Goal: Task Accomplishment & Management: Complete application form

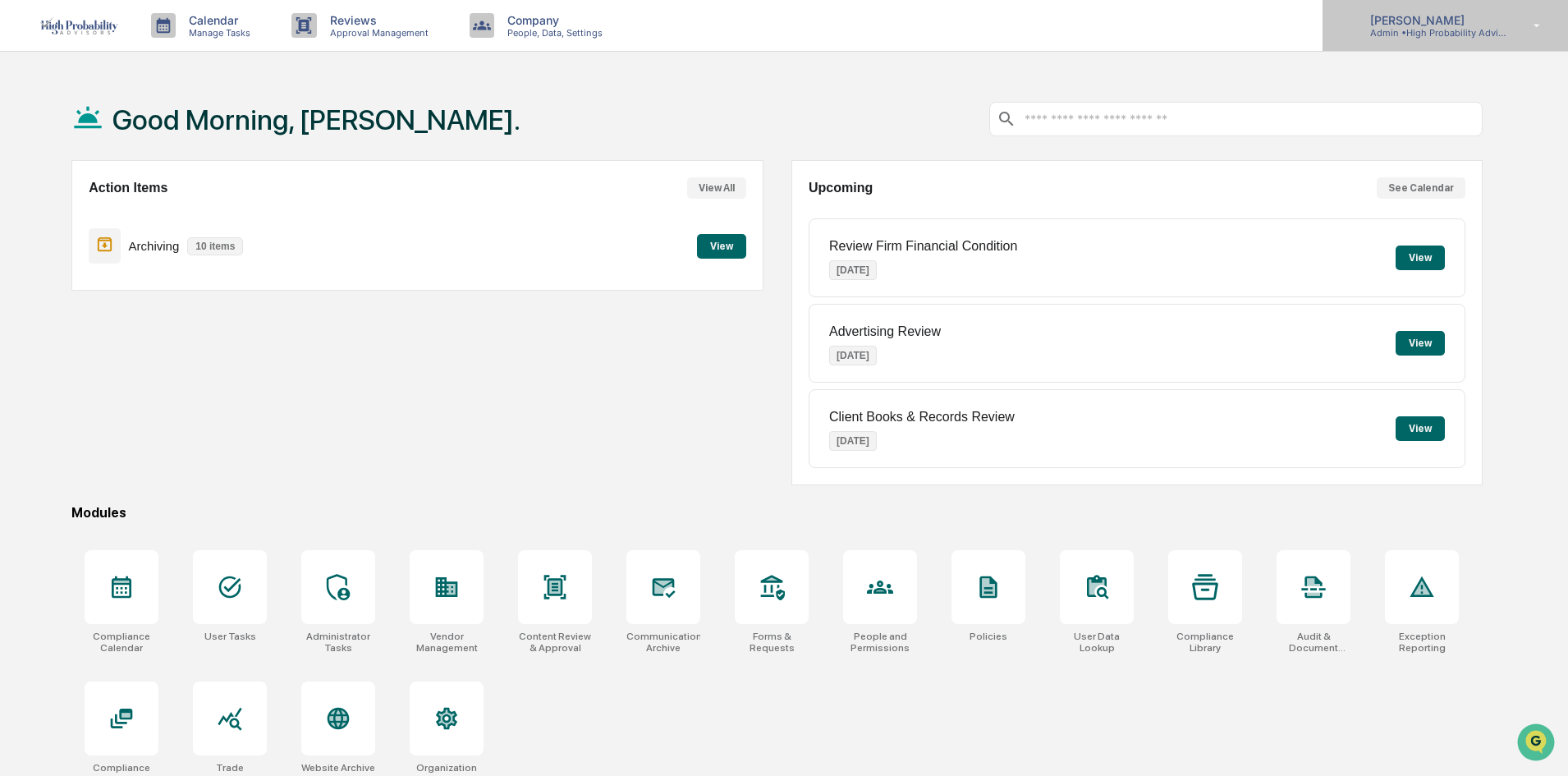
click at [1426, 21] on p "[PERSON_NAME]" at bounding box center [1433, 20] width 153 height 14
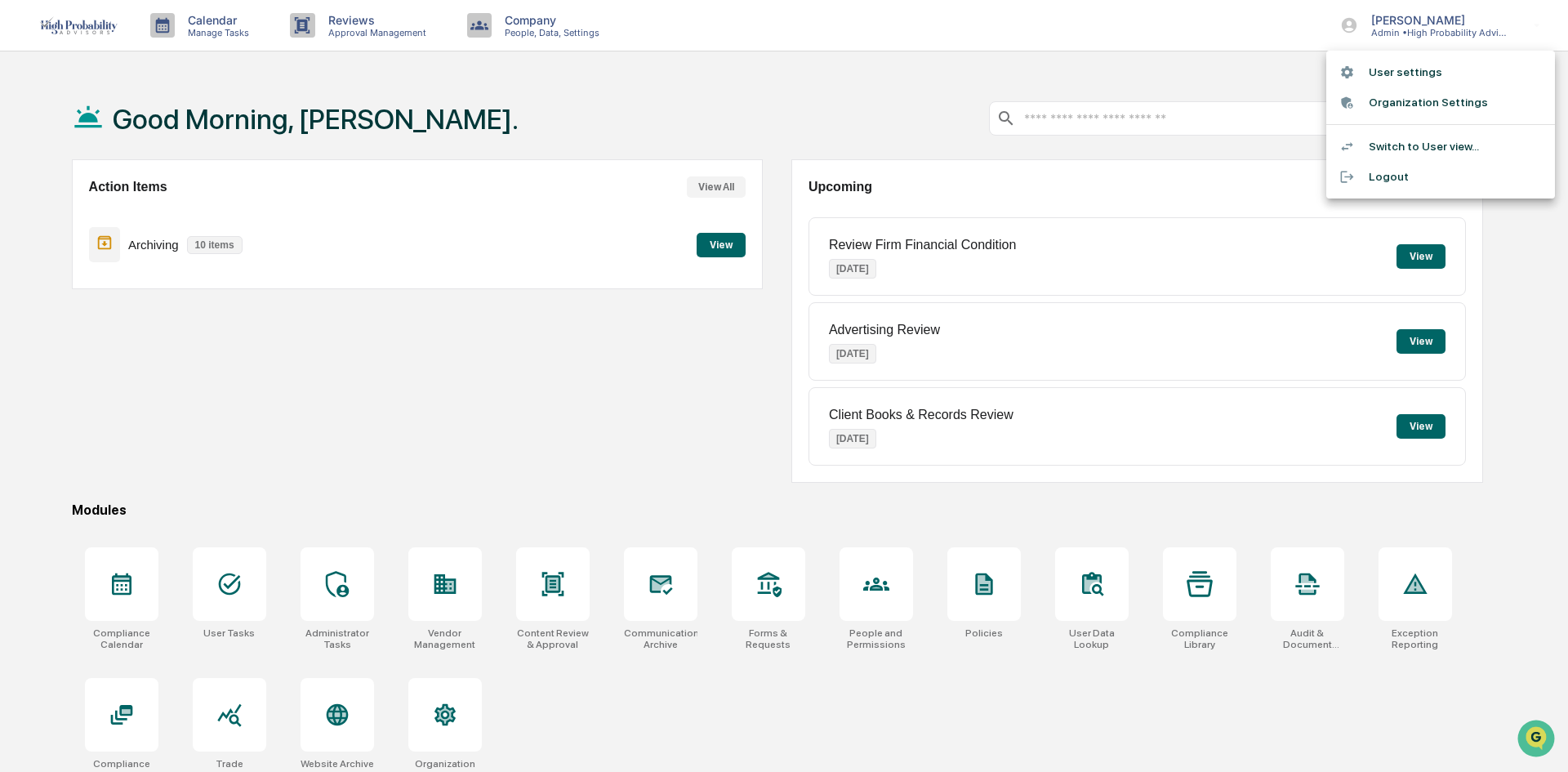
click at [1414, 152] on li "Switch to User view..." at bounding box center [1440, 146] width 228 height 30
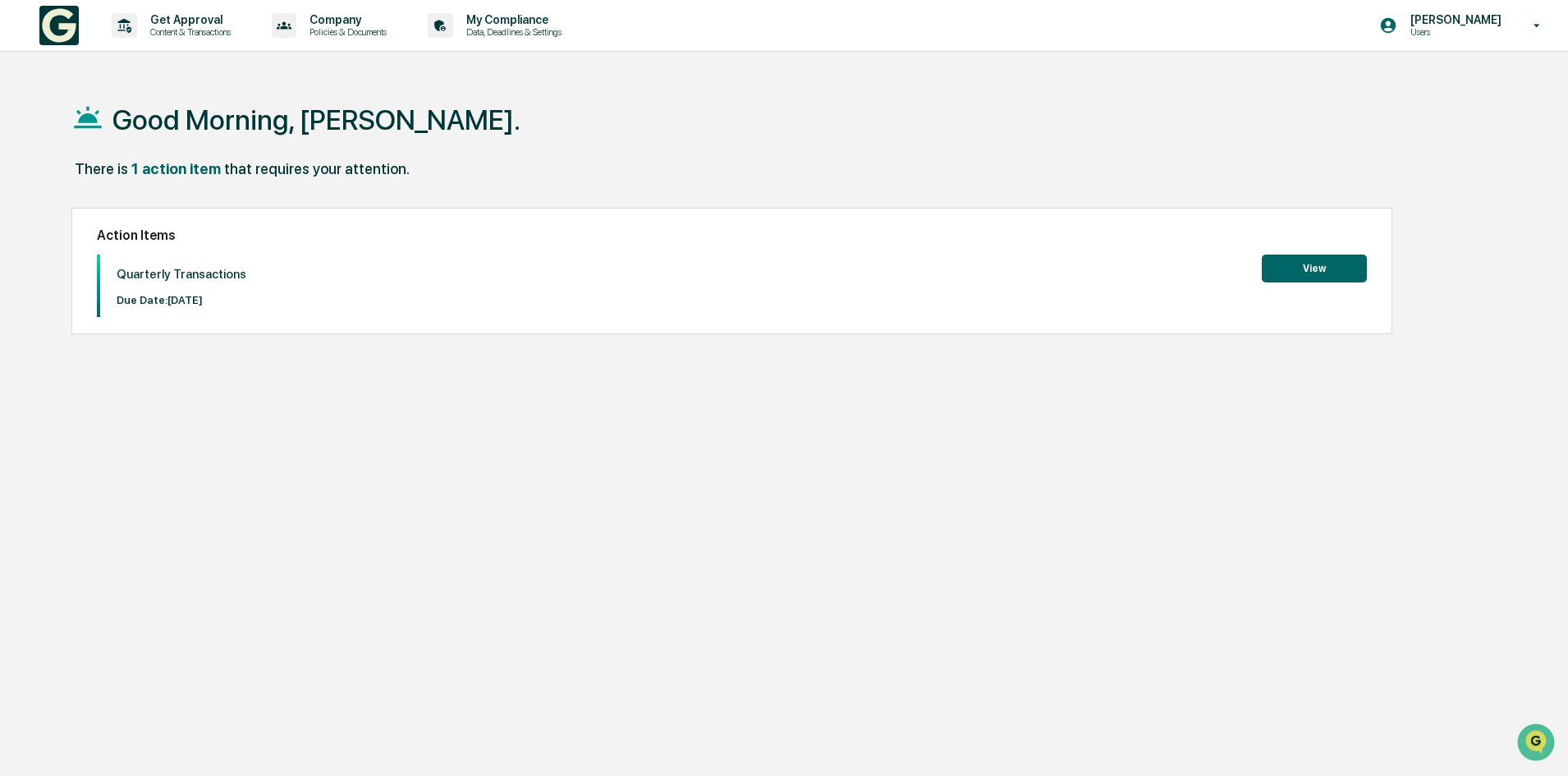
click at [1305, 265] on button "View" at bounding box center [1314, 268] width 105 height 28
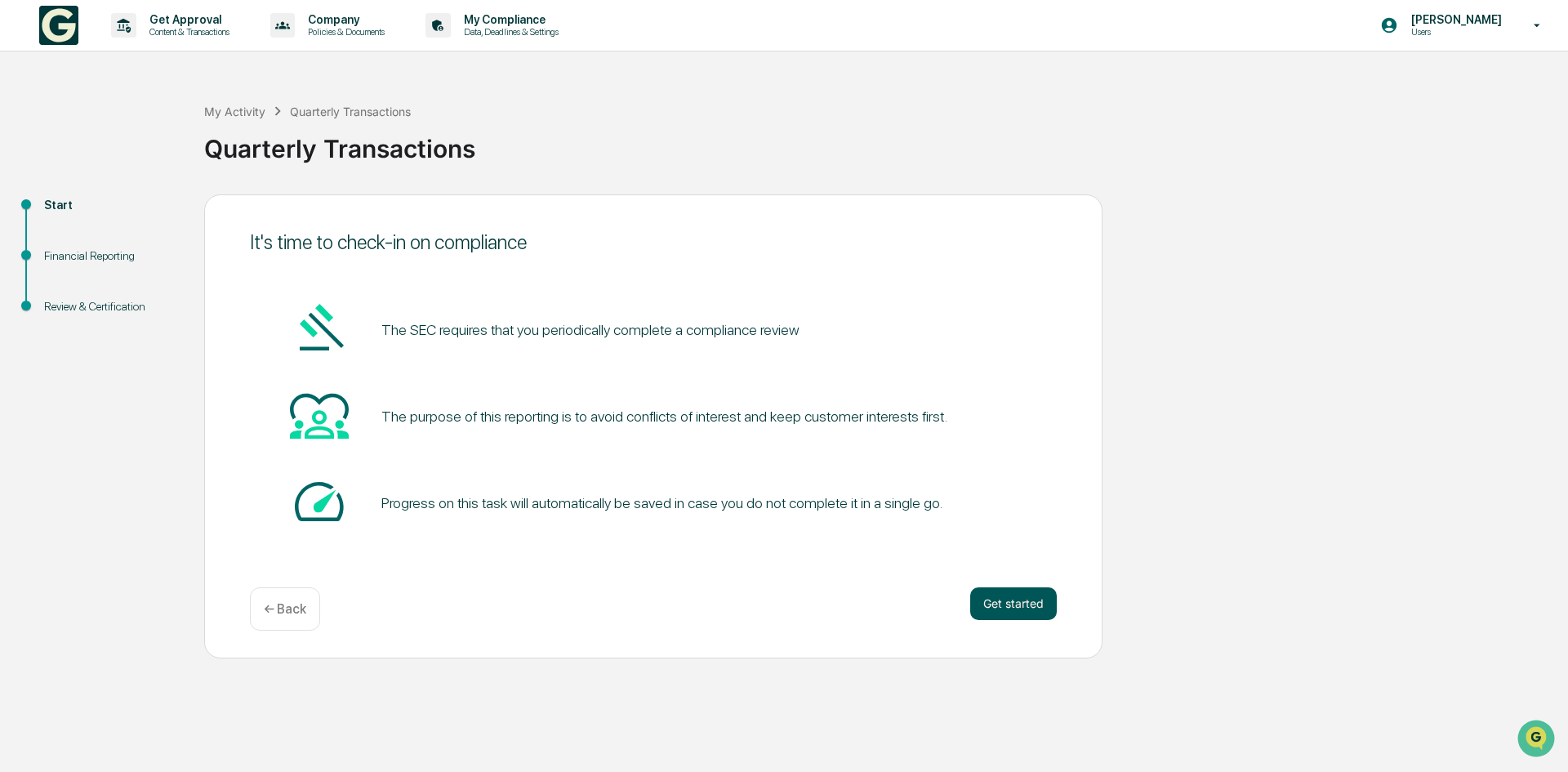
click at [995, 602] on button "Get started" at bounding box center [1013, 603] width 87 height 32
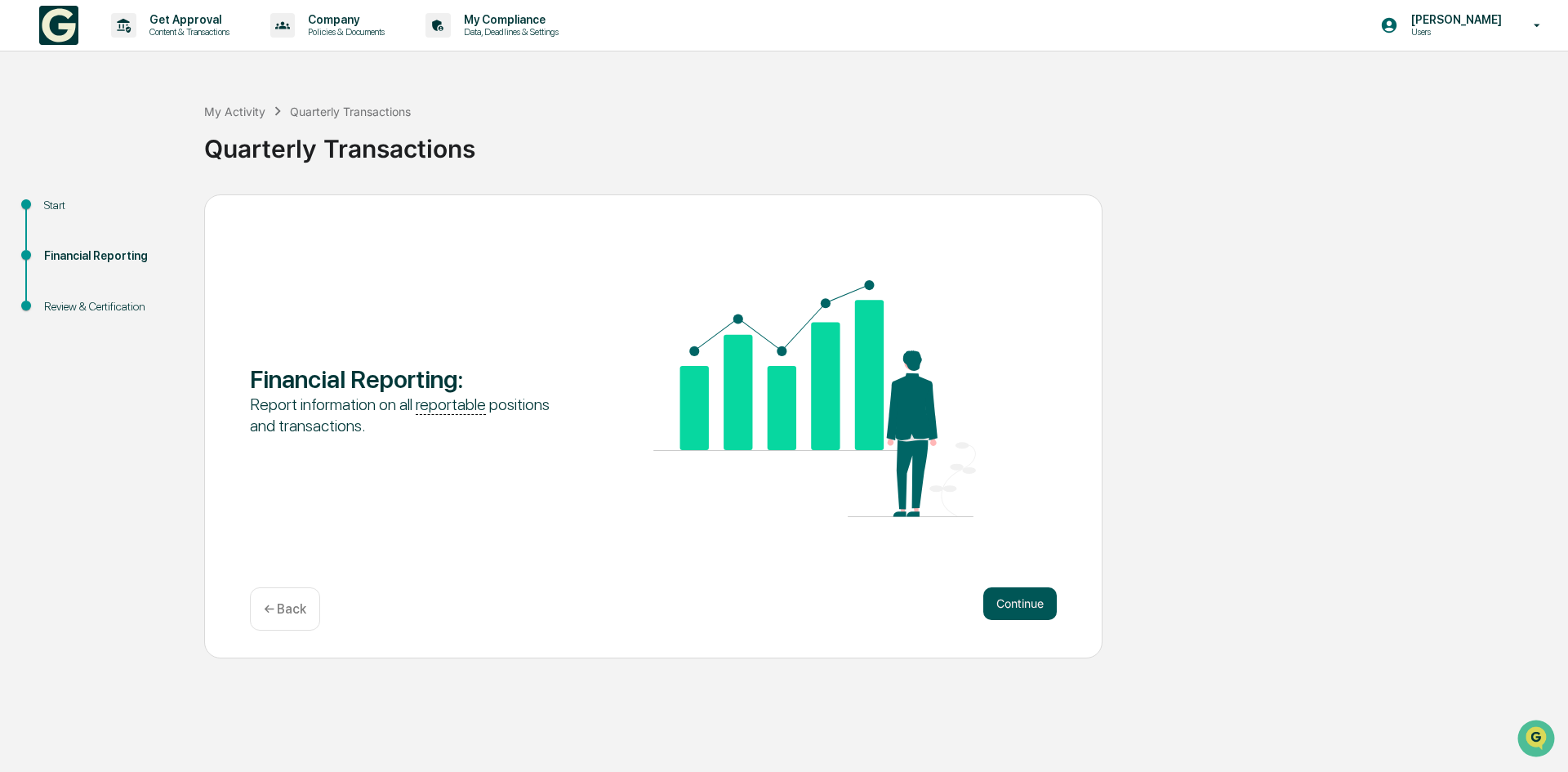
click at [1003, 608] on button "Continue" at bounding box center [1020, 603] width 73 height 32
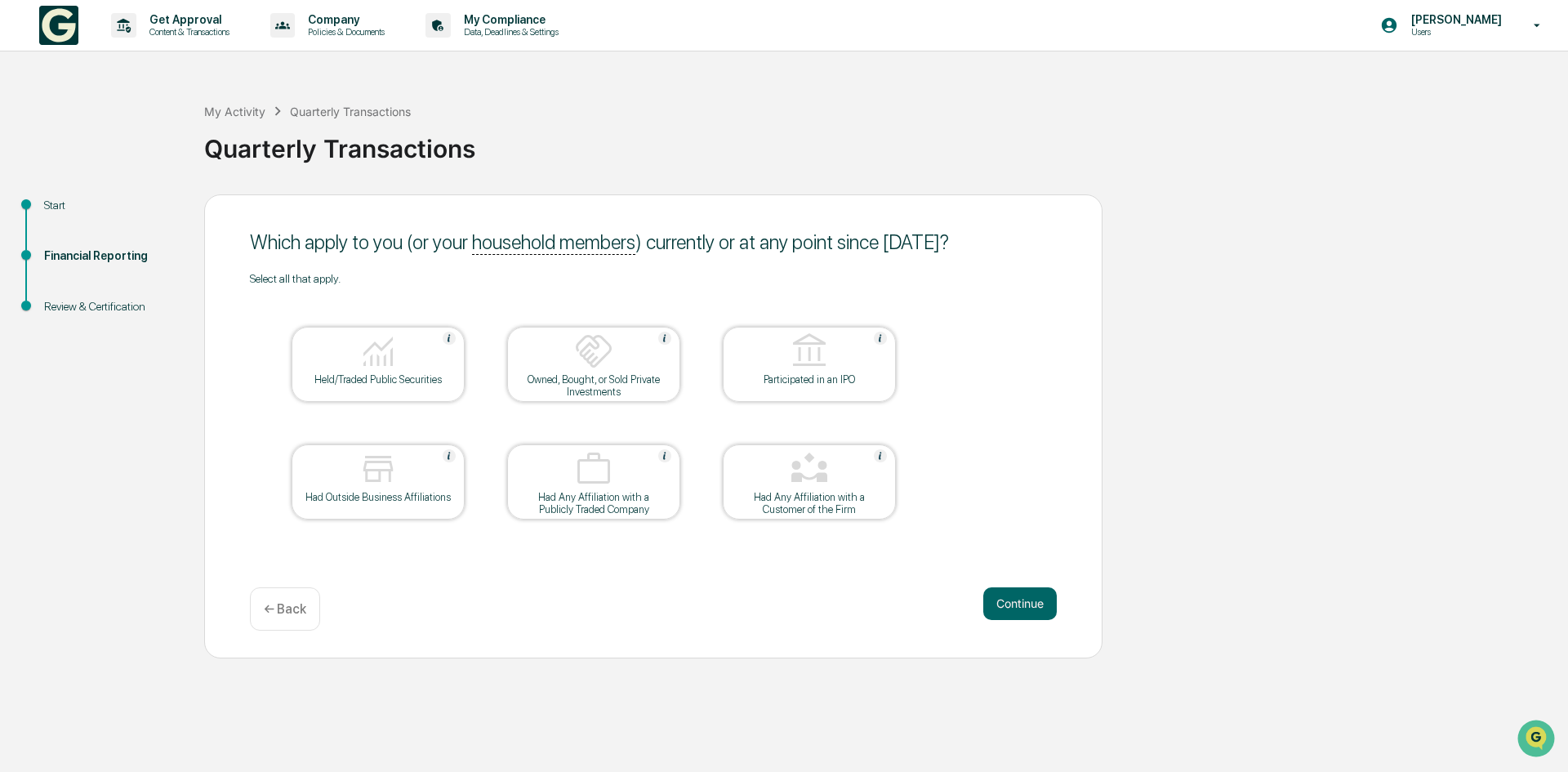
click at [405, 367] on div at bounding box center [378, 352] width 164 height 42
click at [1012, 596] on button "Continue" at bounding box center [1020, 603] width 73 height 32
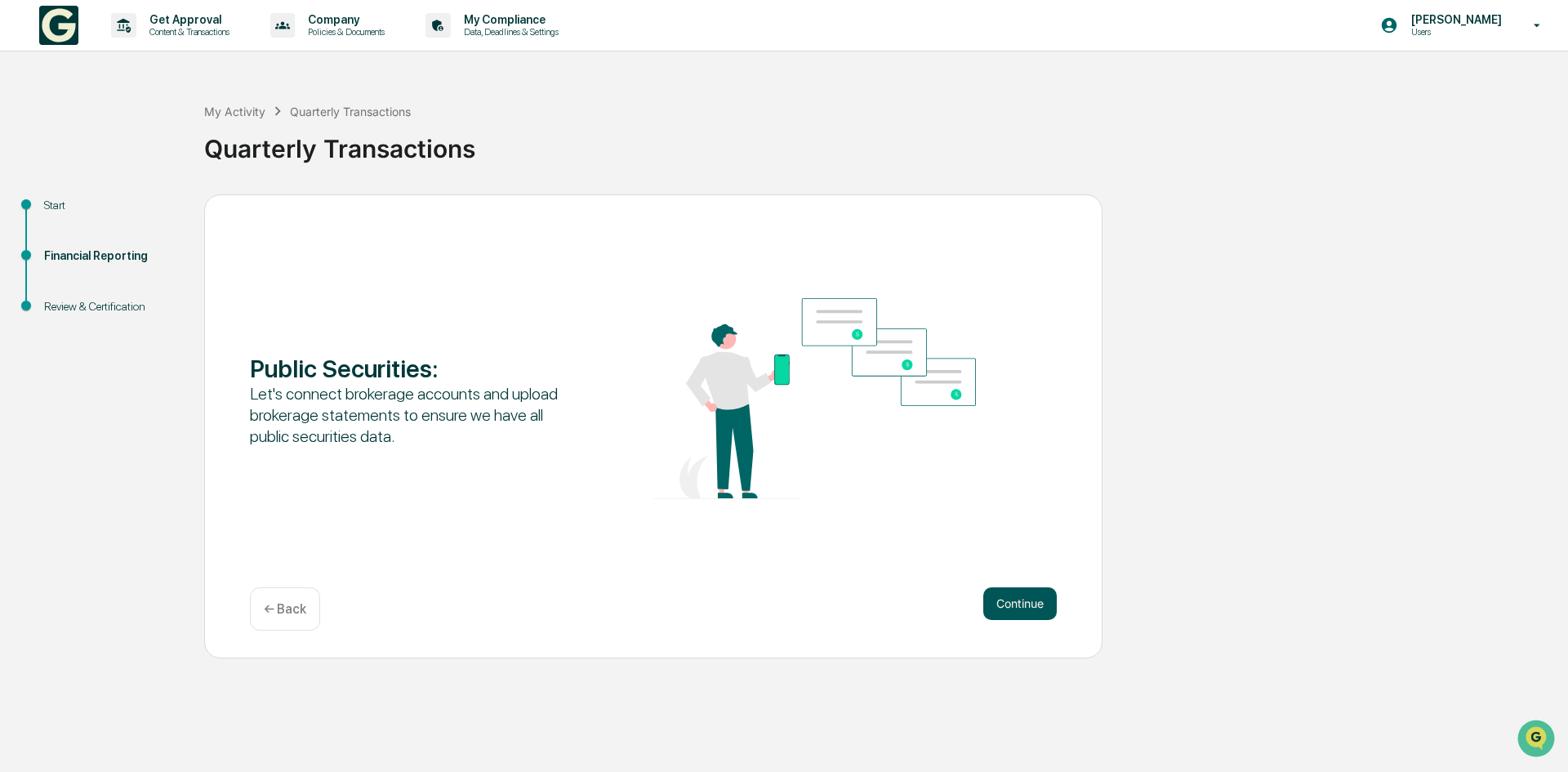
click at [1015, 603] on button "Continue" at bounding box center [1020, 603] width 73 height 32
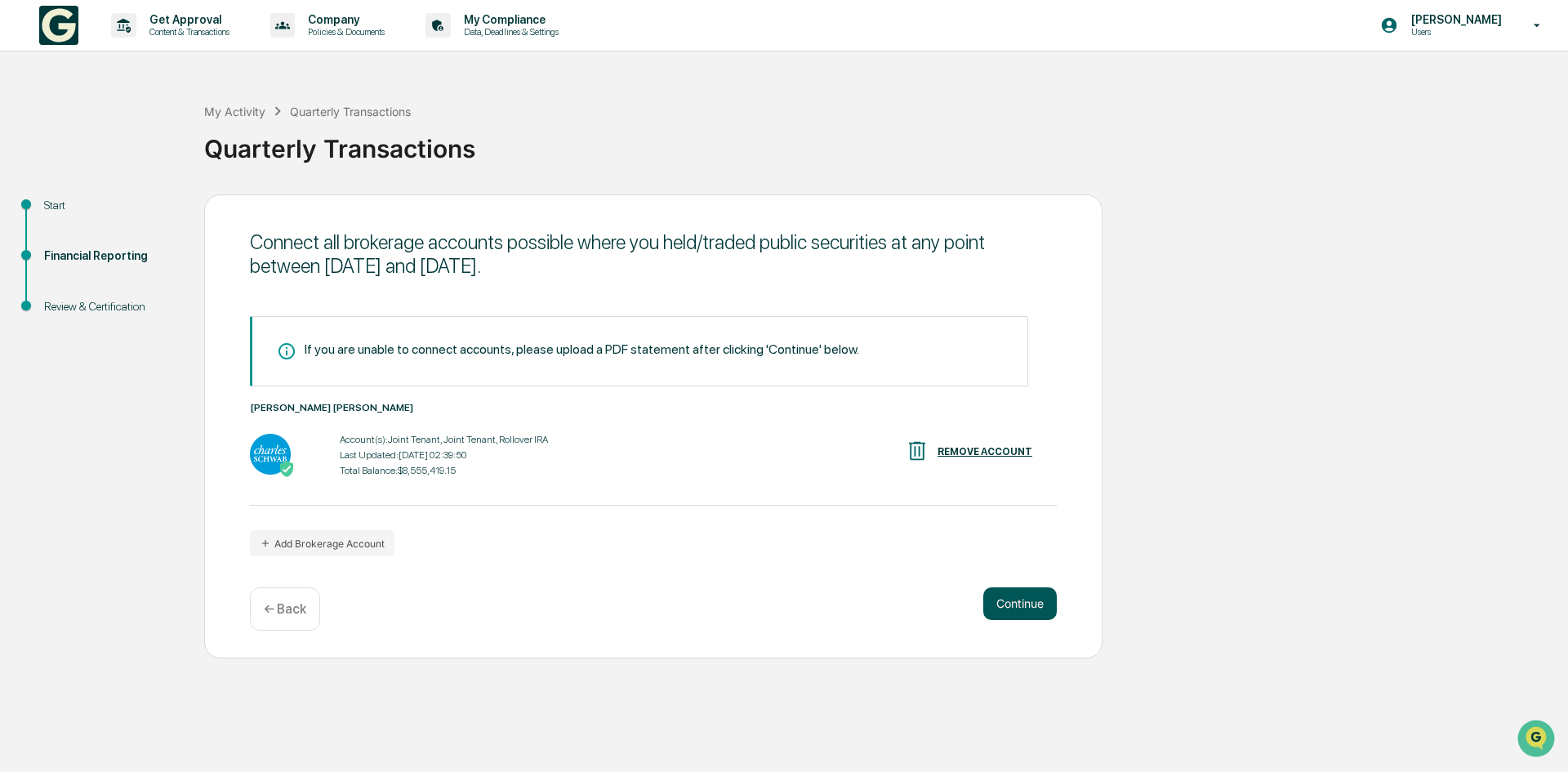
click at [1024, 604] on button "Continue" at bounding box center [1020, 603] width 73 height 32
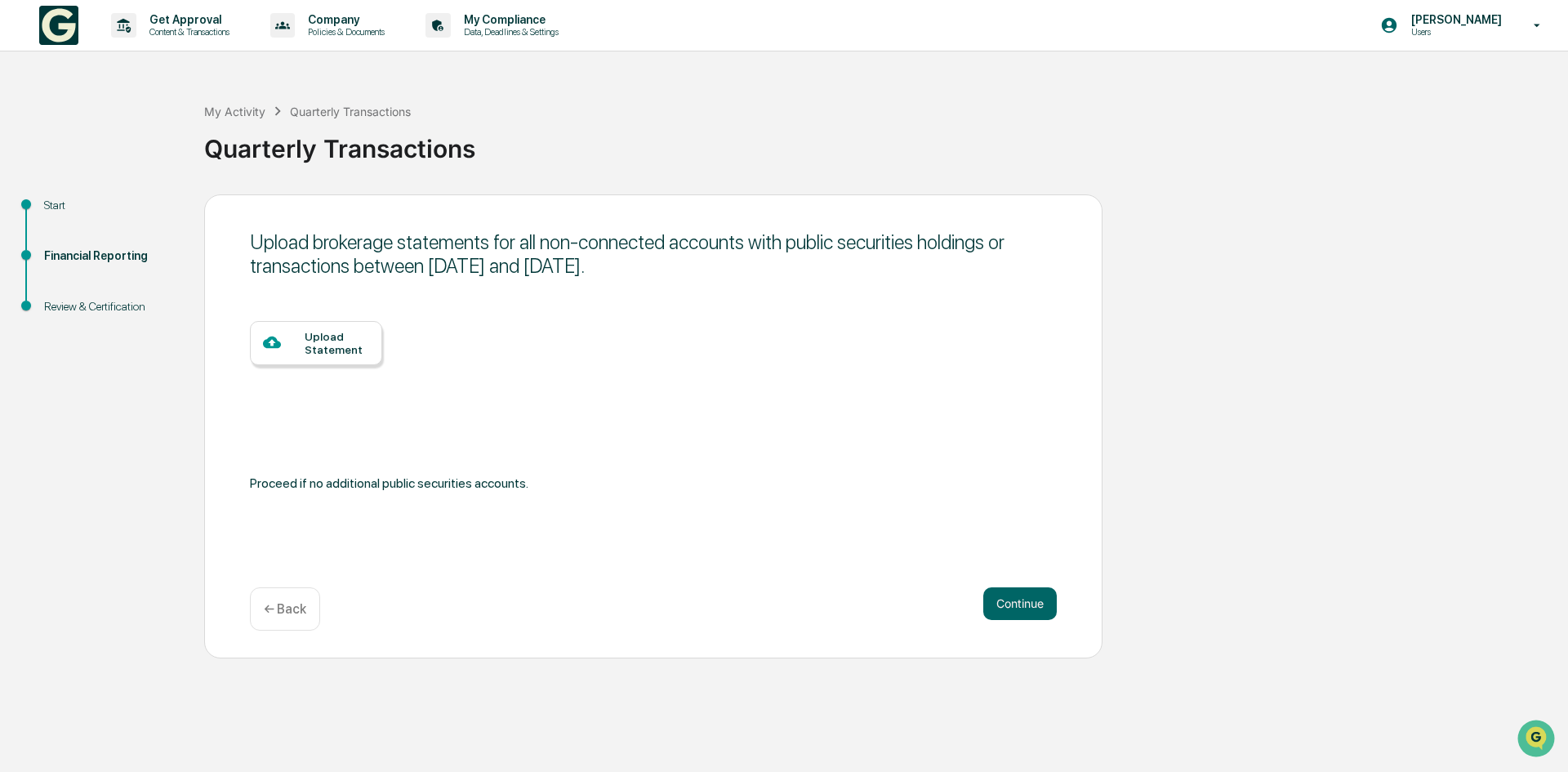
click at [323, 351] on div "Upload Statement" at bounding box center [337, 343] width 65 height 26
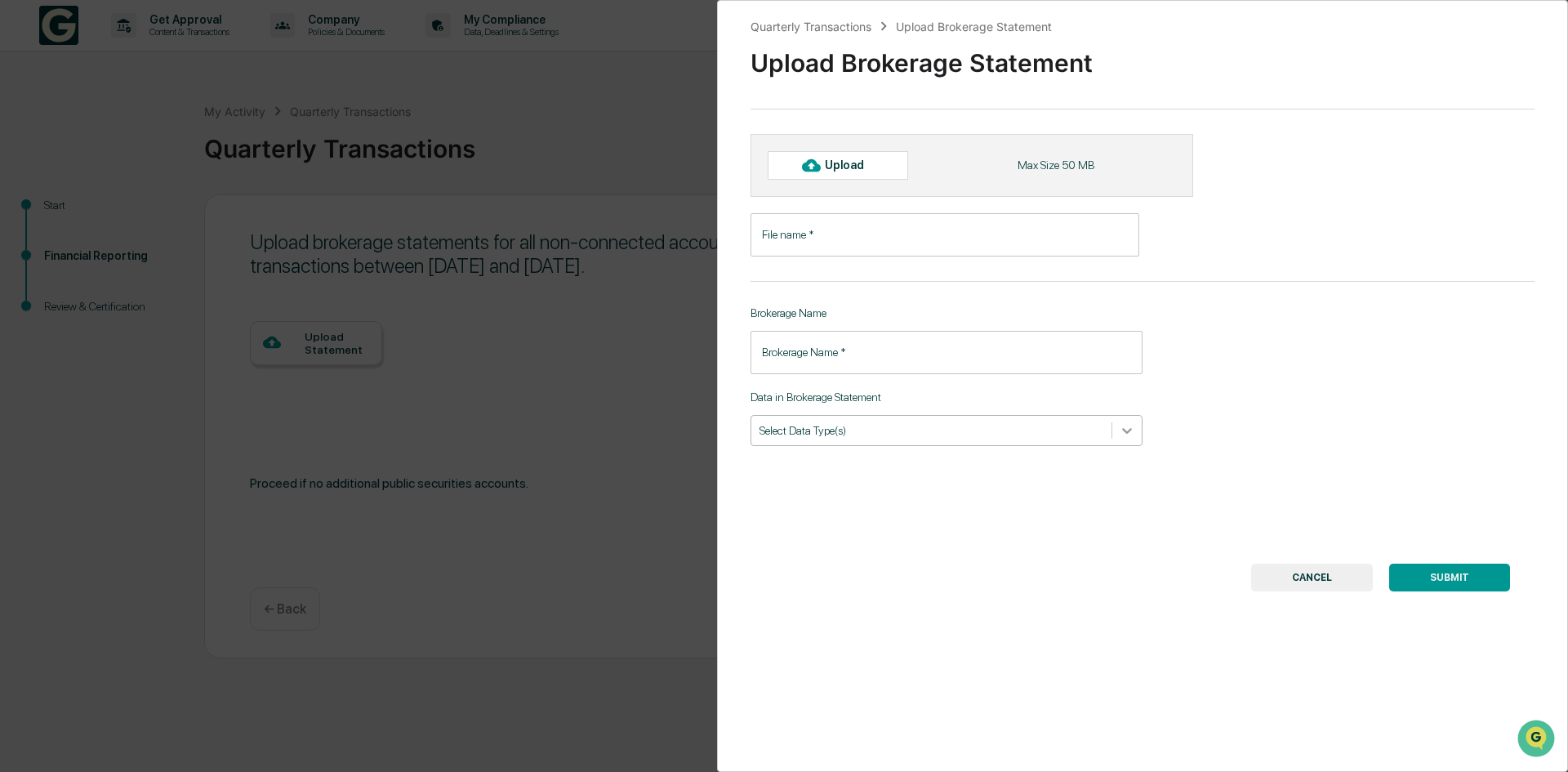
click at [1121, 435] on icon at bounding box center [1127, 429] width 16 height 16
click at [1306, 584] on button "CANCEL" at bounding box center [1311, 577] width 122 height 28
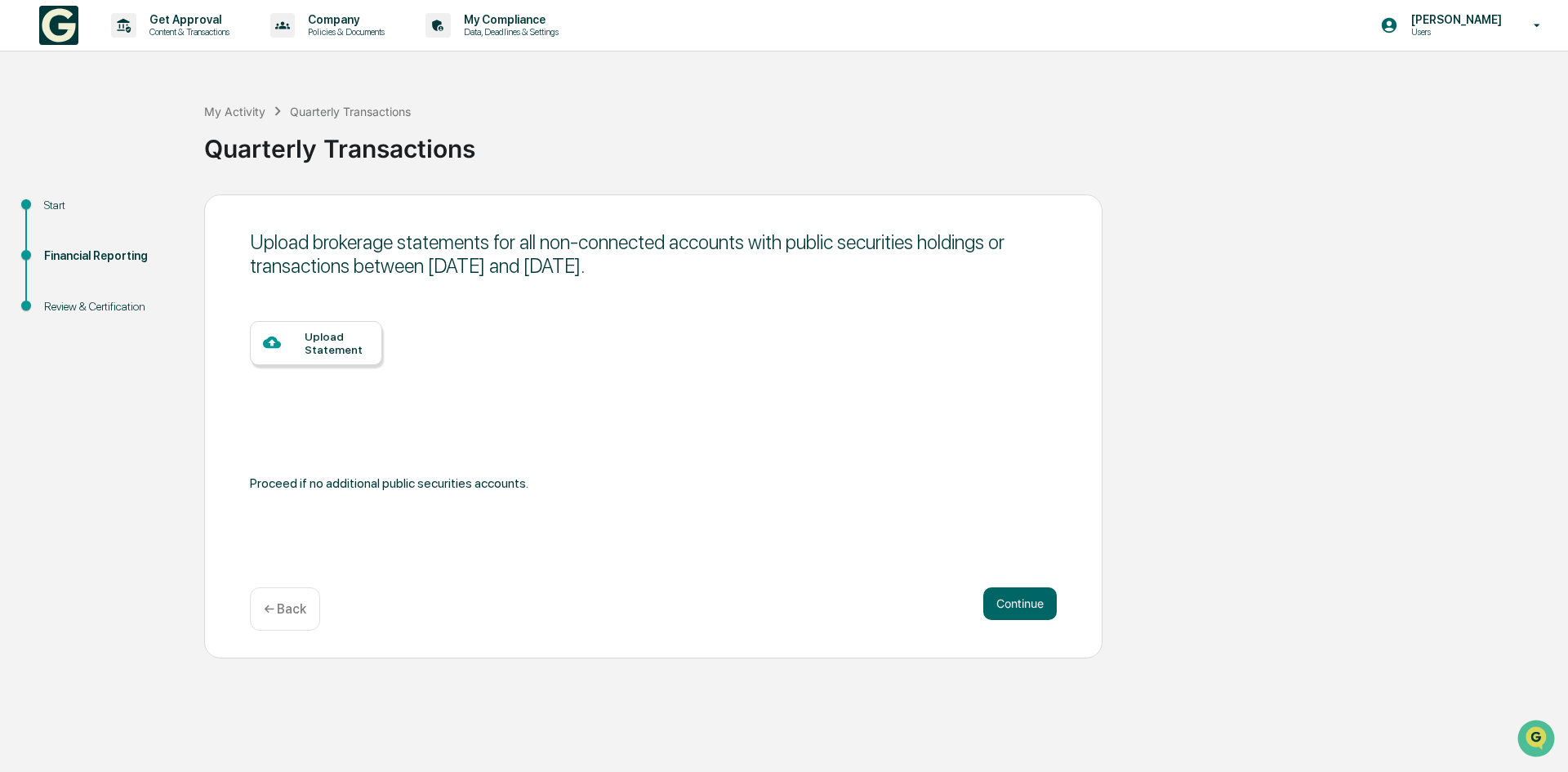
click at [280, 614] on p "← Back" at bounding box center [285, 608] width 43 height 15
click at [282, 613] on p "← Back" at bounding box center [285, 608] width 43 height 15
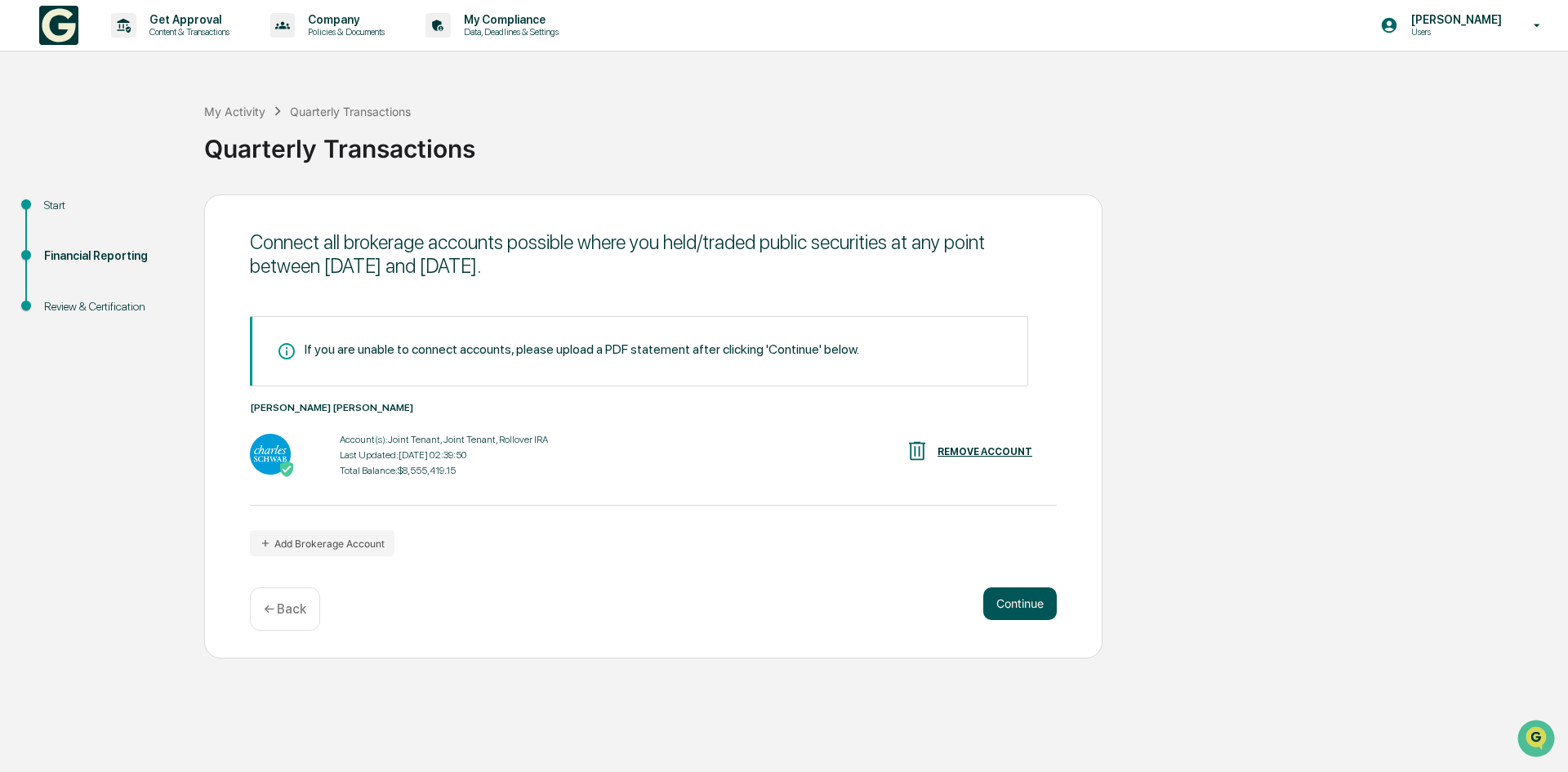
click at [1005, 597] on button "Continue" at bounding box center [1020, 603] width 73 height 32
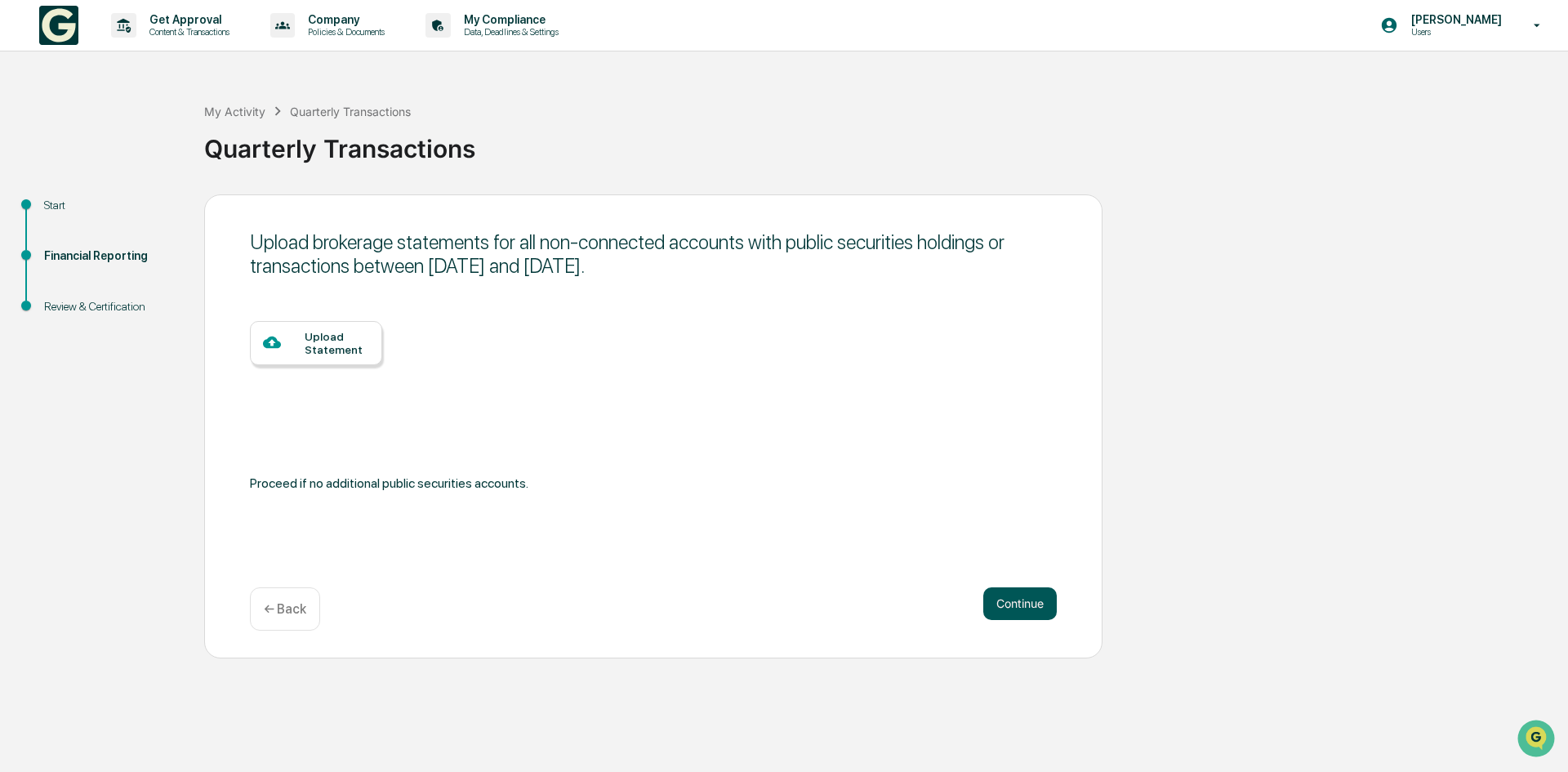
click at [1009, 608] on button "Continue" at bounding box center [1020, 603] width 73 height 32
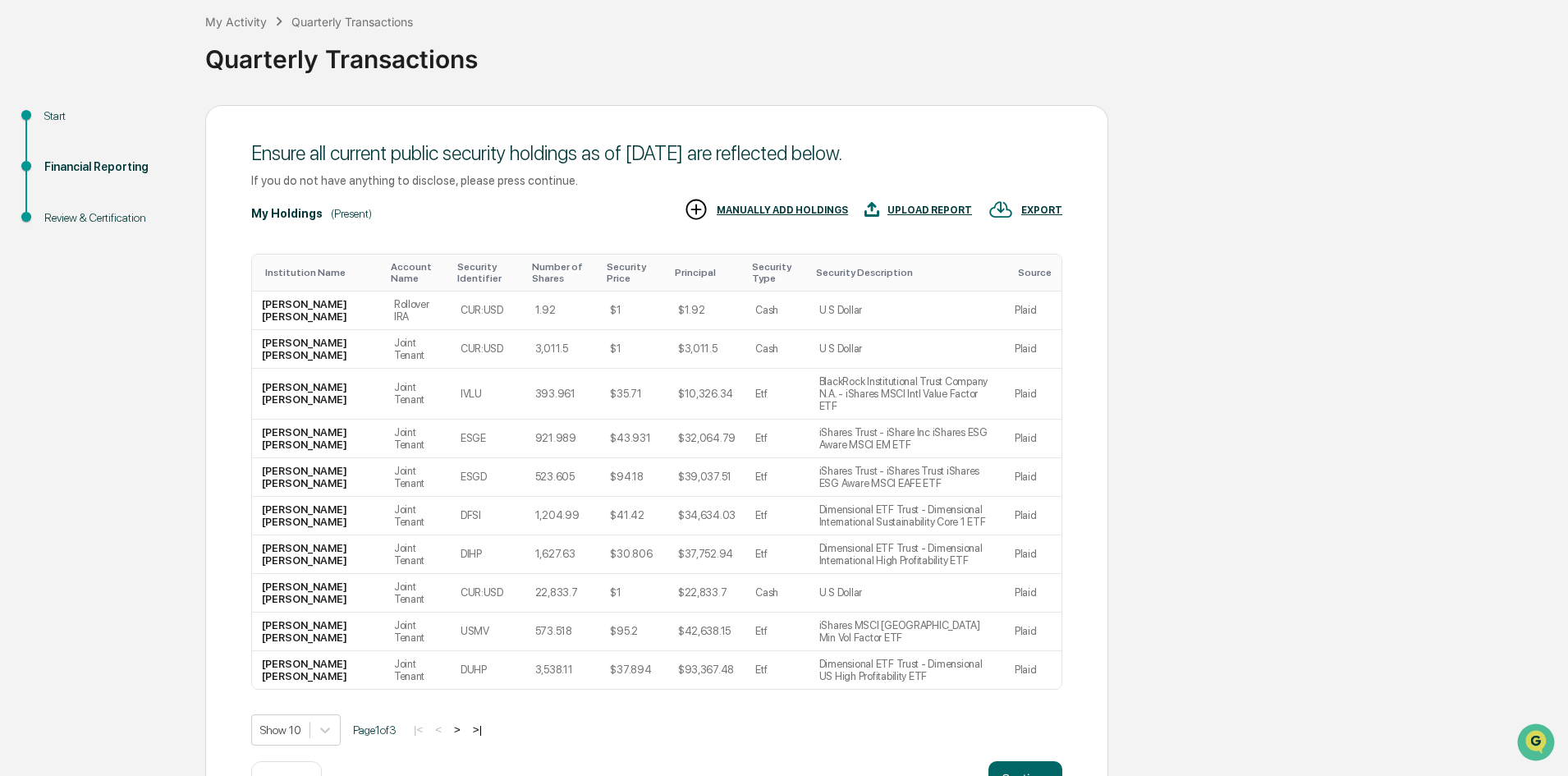
scroll to position [134, 0]
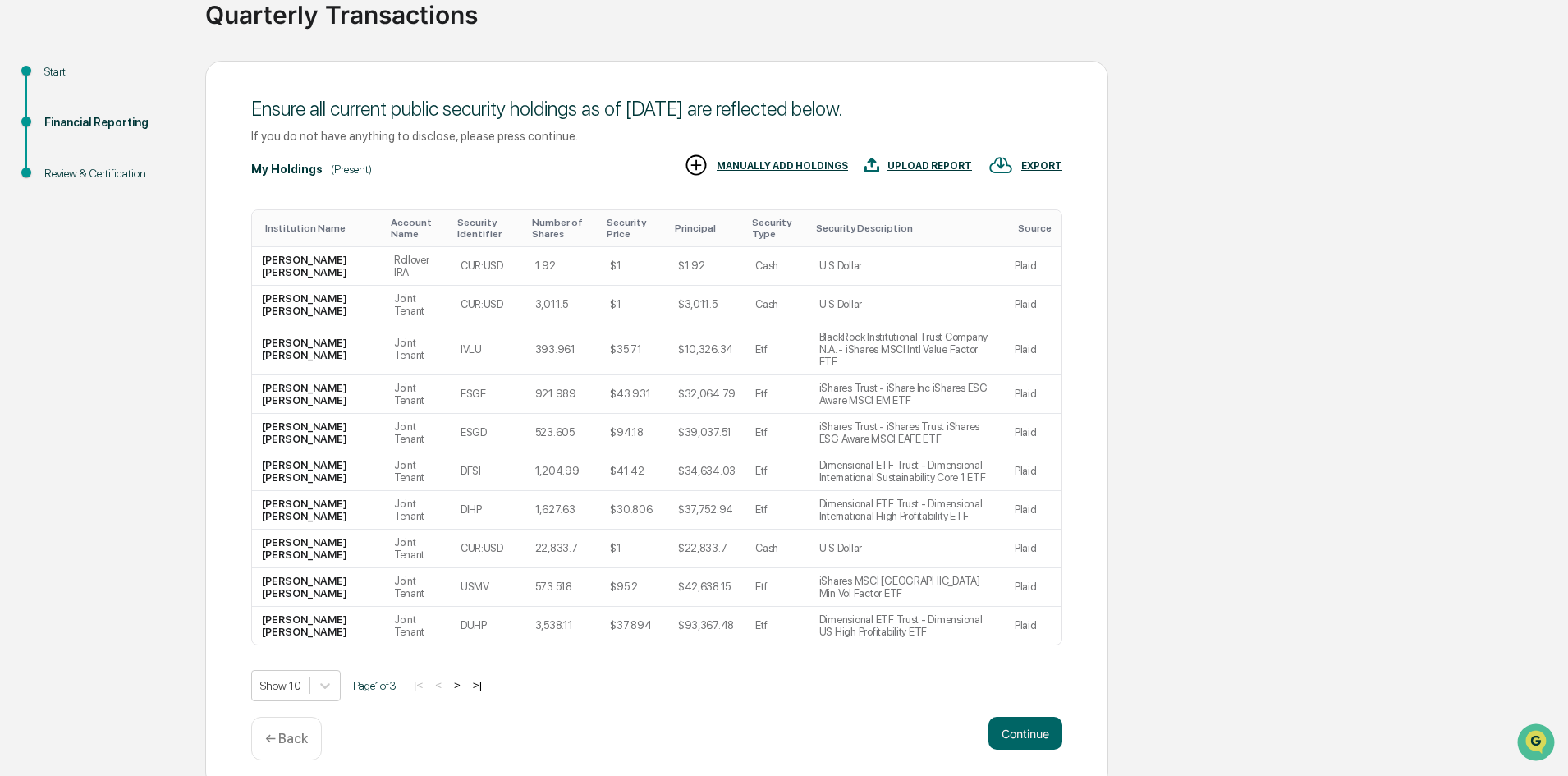
click at [465, 678] on button ">" at bounding box center [457, 685] width 16 height 14
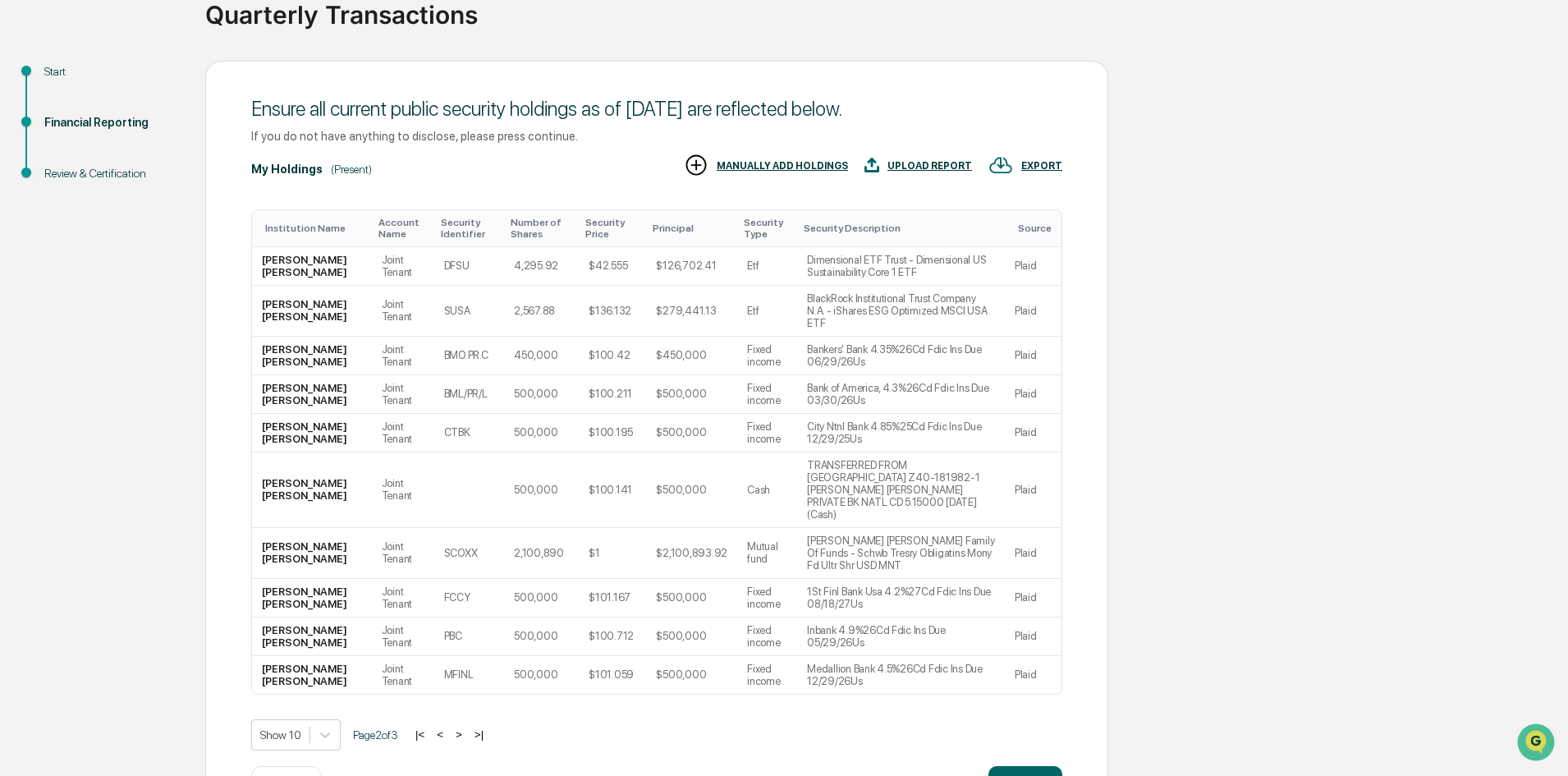
click at [465, 719] on div "Show 10 Page 2 of 3 |< < > >|" at bounding box center [656, 734] width 811 height 31
click at [467, 727] on button ">" at bounding box center [458, 734] width 16 height 14
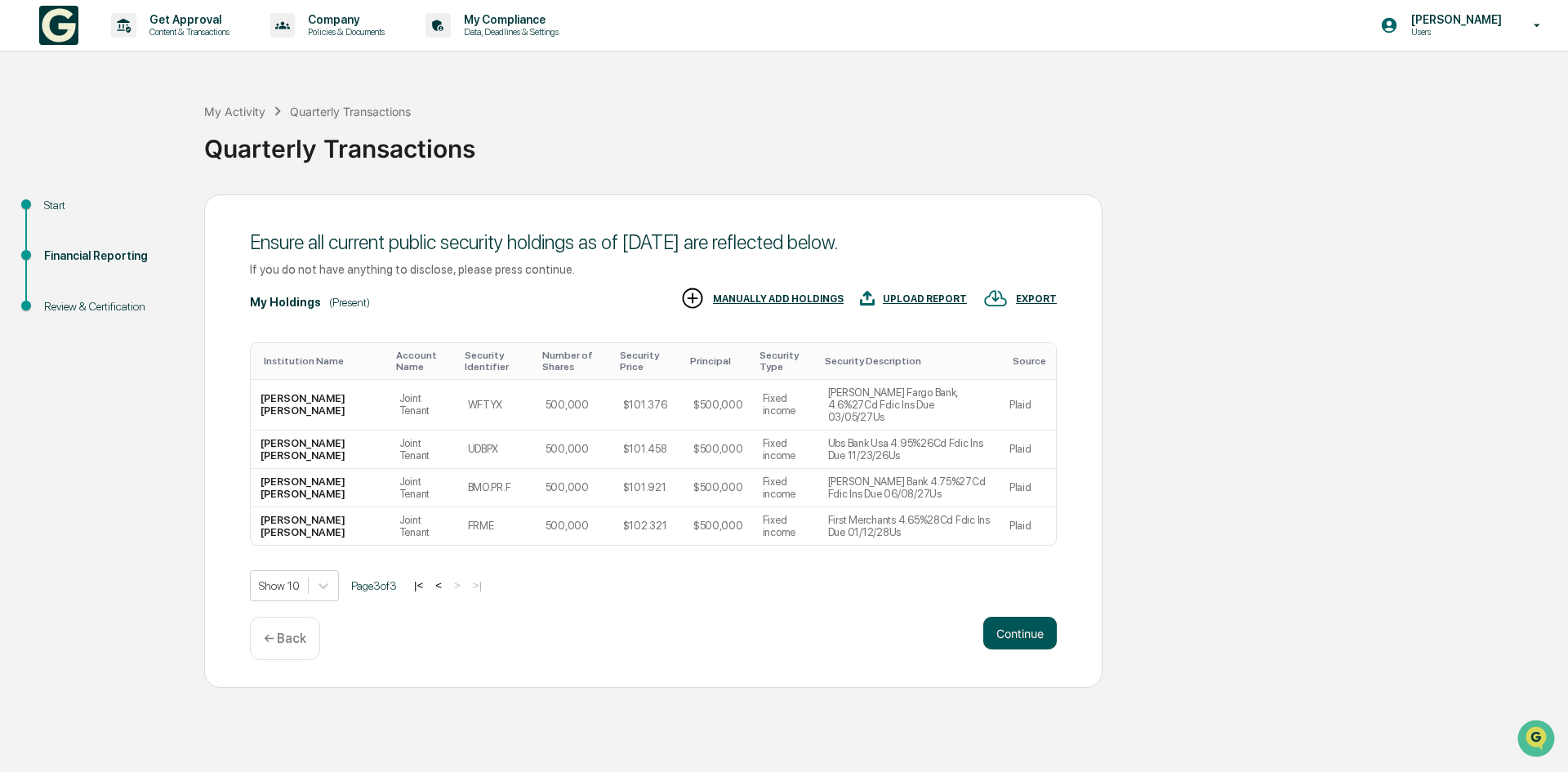
click at [998, 619] on button "Continue" at bounding box center [1020, 632] width 73 height 32
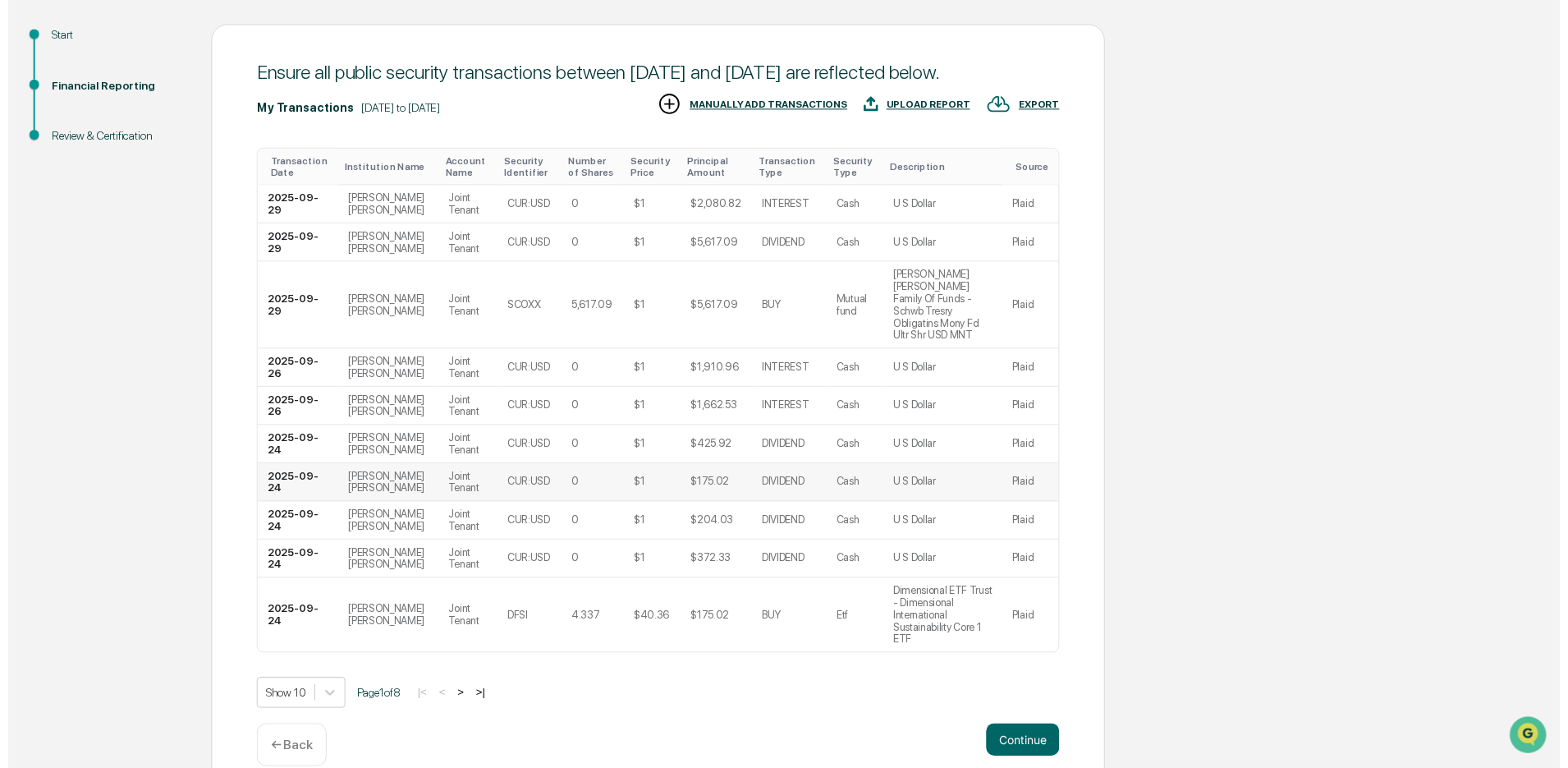
scroll to position [171, 0]
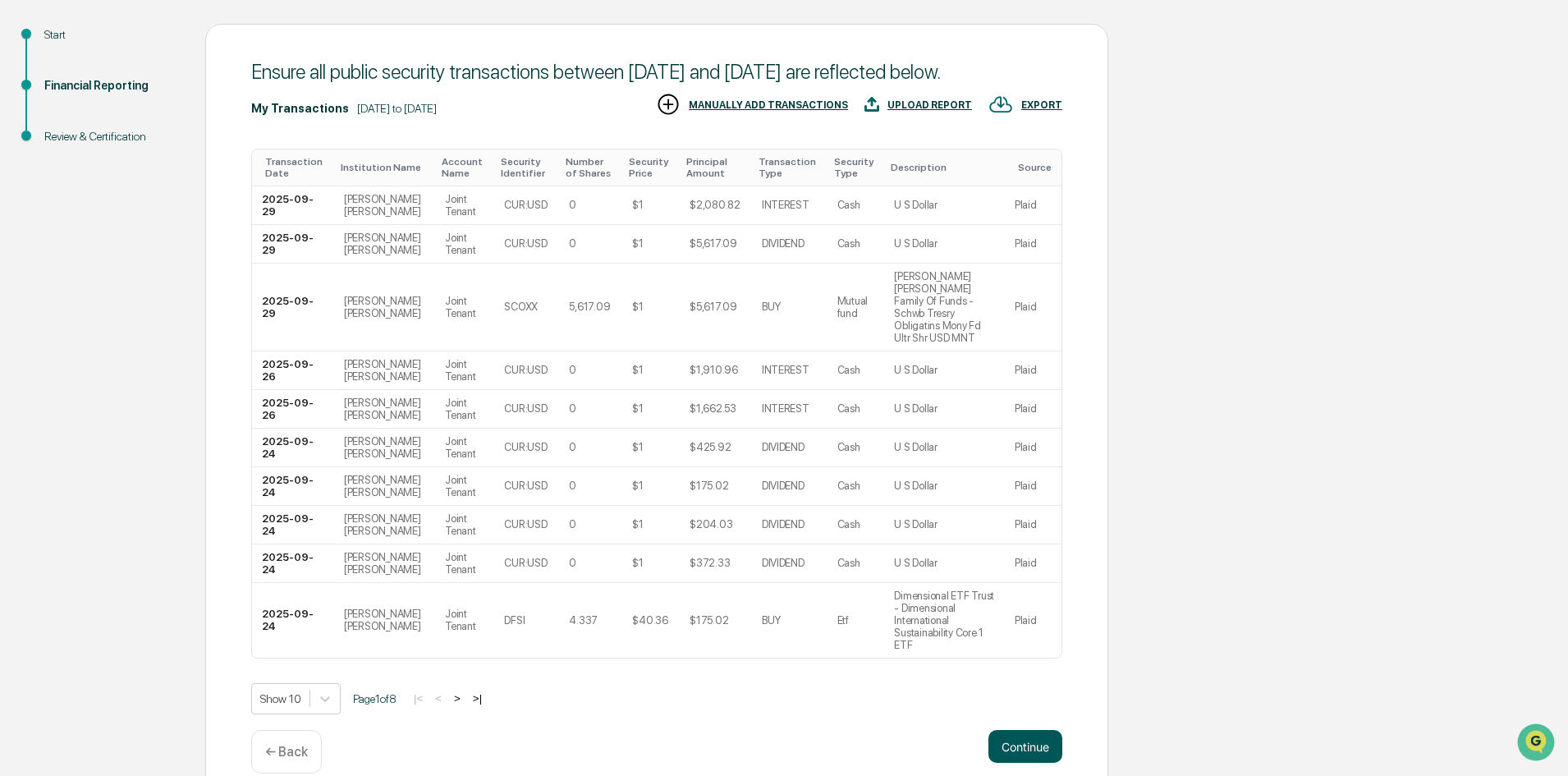
click at [1017, 730] on button "Continue" at bounding box center [1026, 746] width 74 height 33
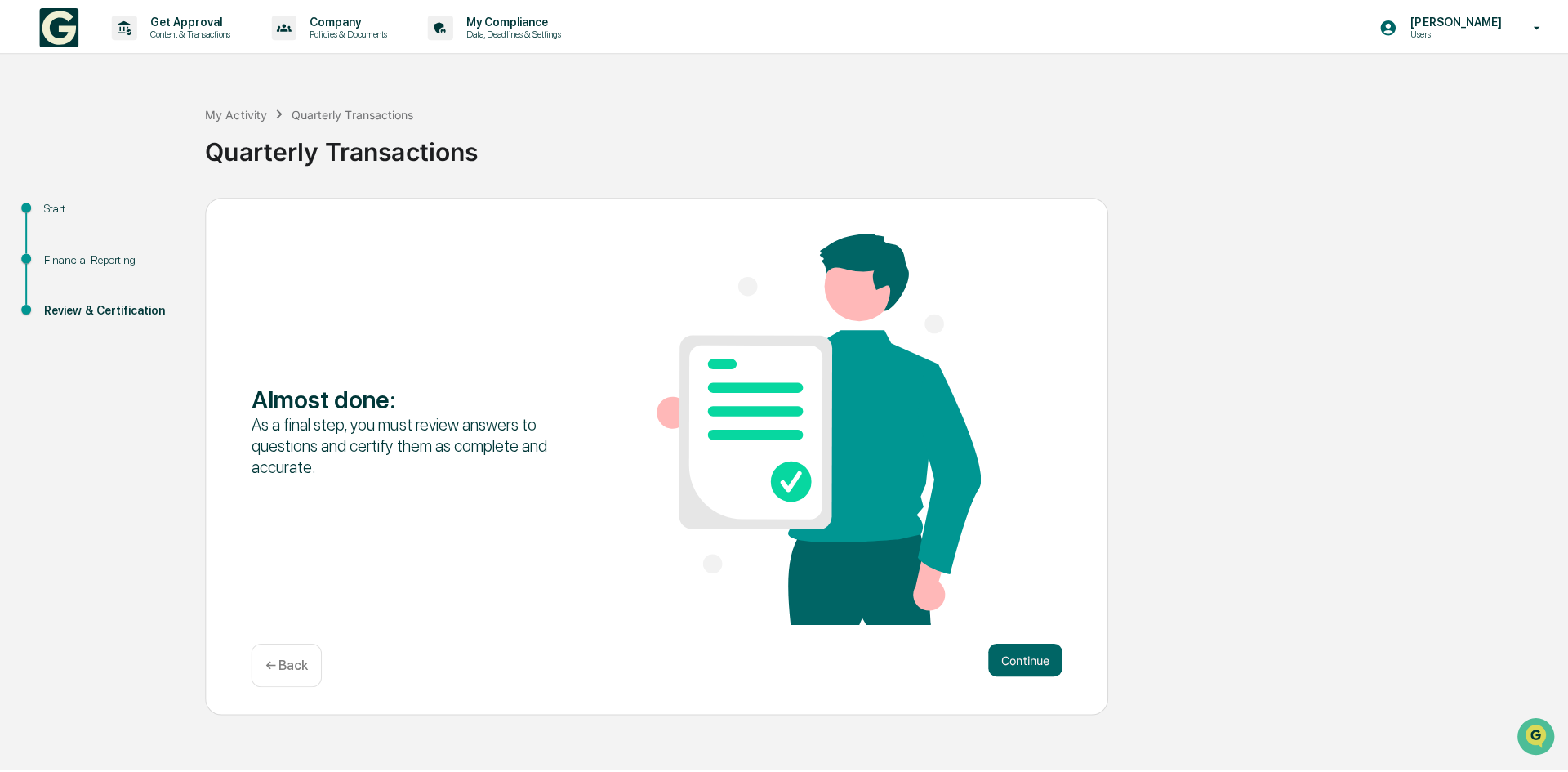
scroll to position [0, 0]
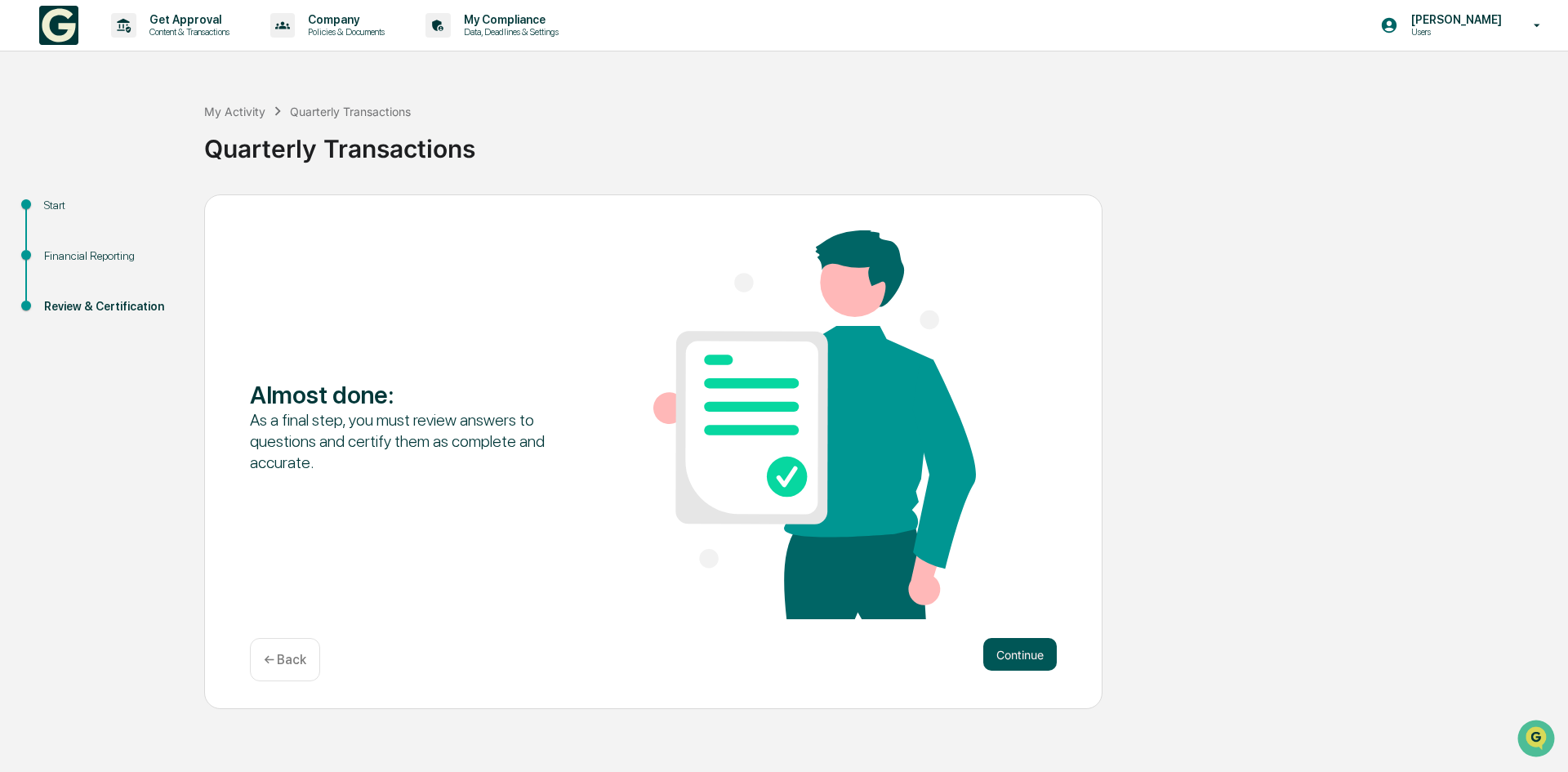
click at [1019, 650] on button "Continue" at bounding box center [1020, 654] width 73 height 32
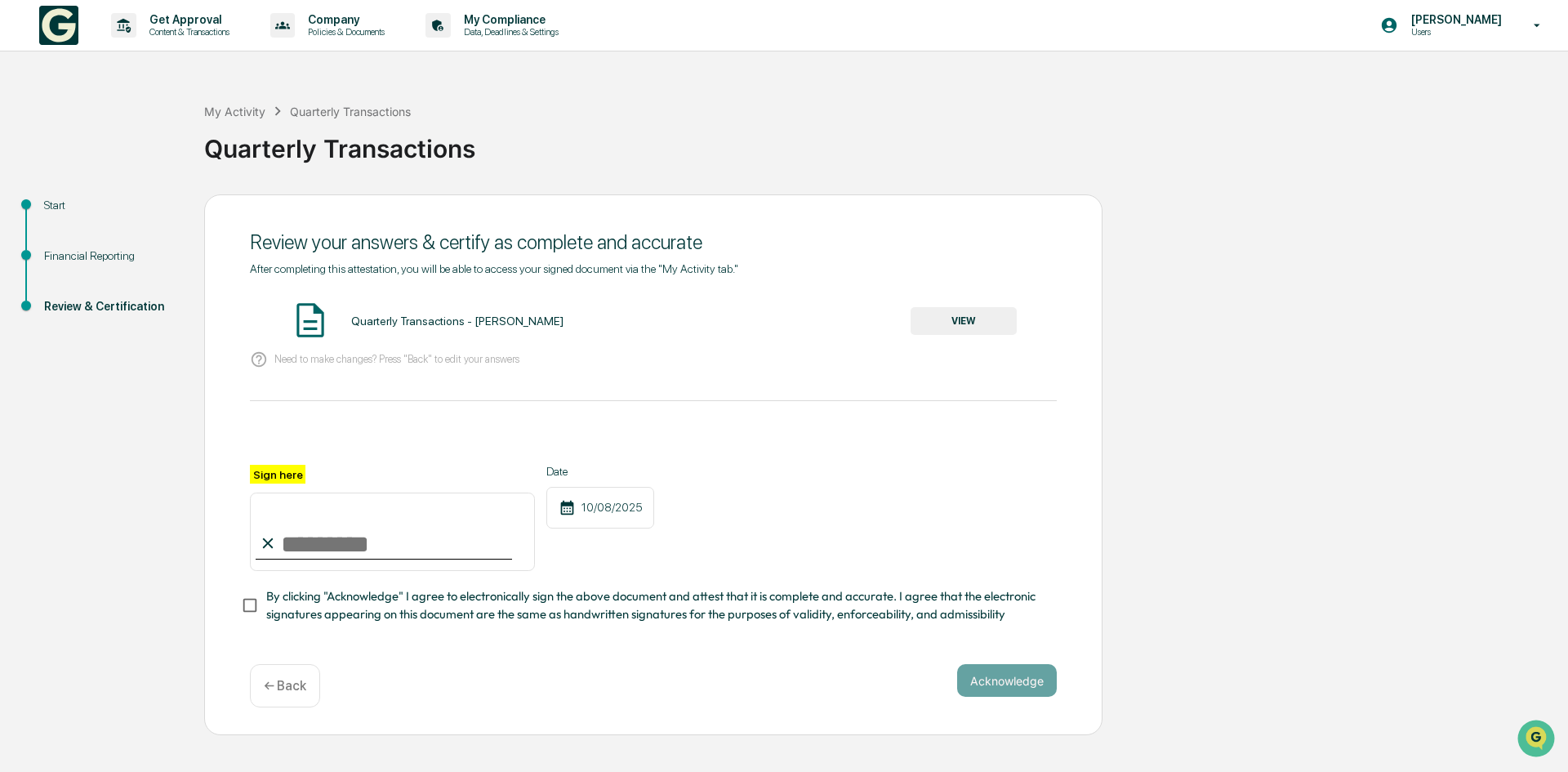
click at [339, 555] on input "Sign here" at bounding box center [392, 532] width 285 height 78
type input "**********"
click at [971, 323] on button "VIEW" at bounding box center [963, 320] width 107 height 28
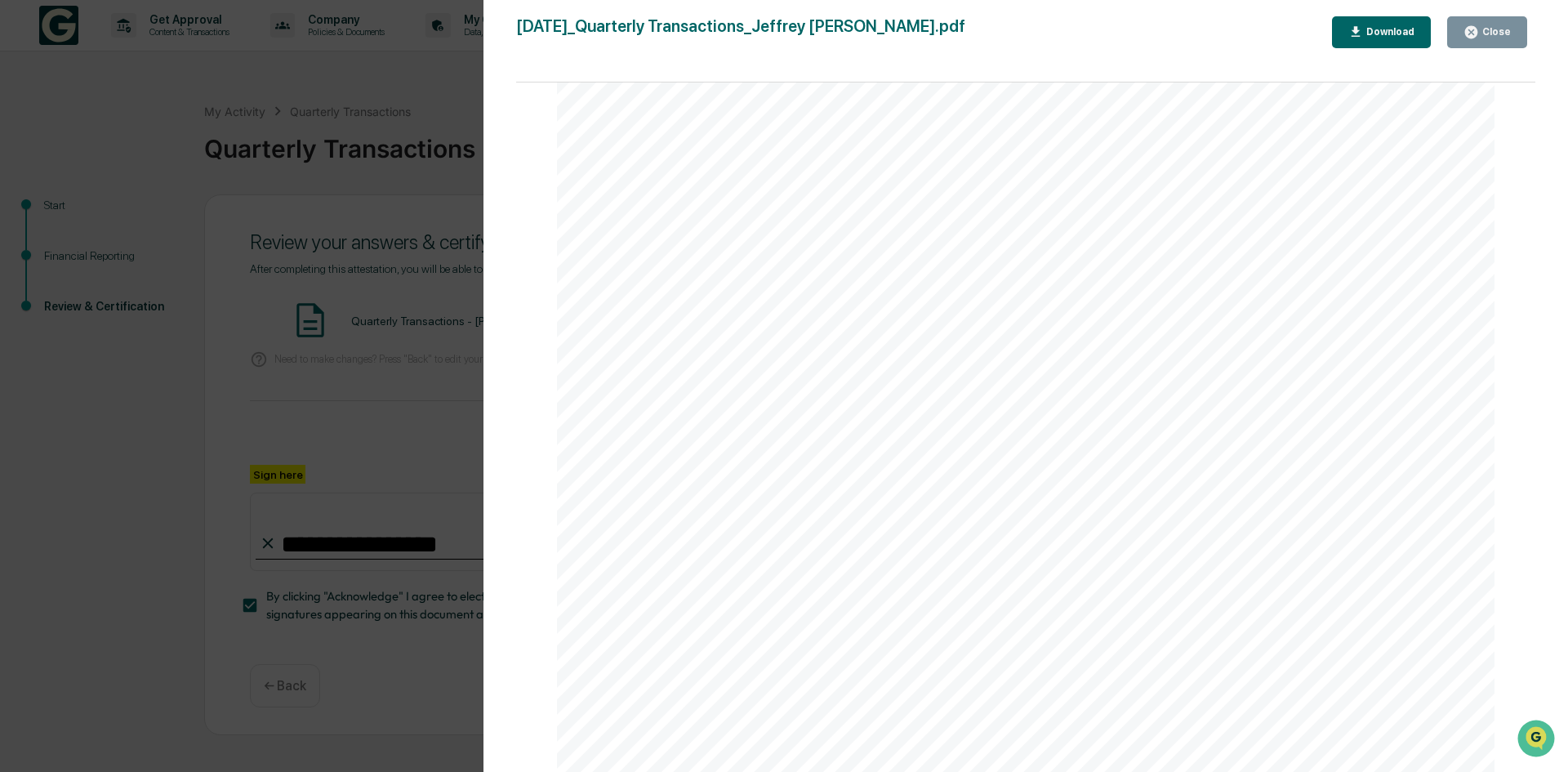
scroll to position [6190, 0]
click at [1479, 39] on icon "button" at bounding box center [1471, 32] width 15 height 15
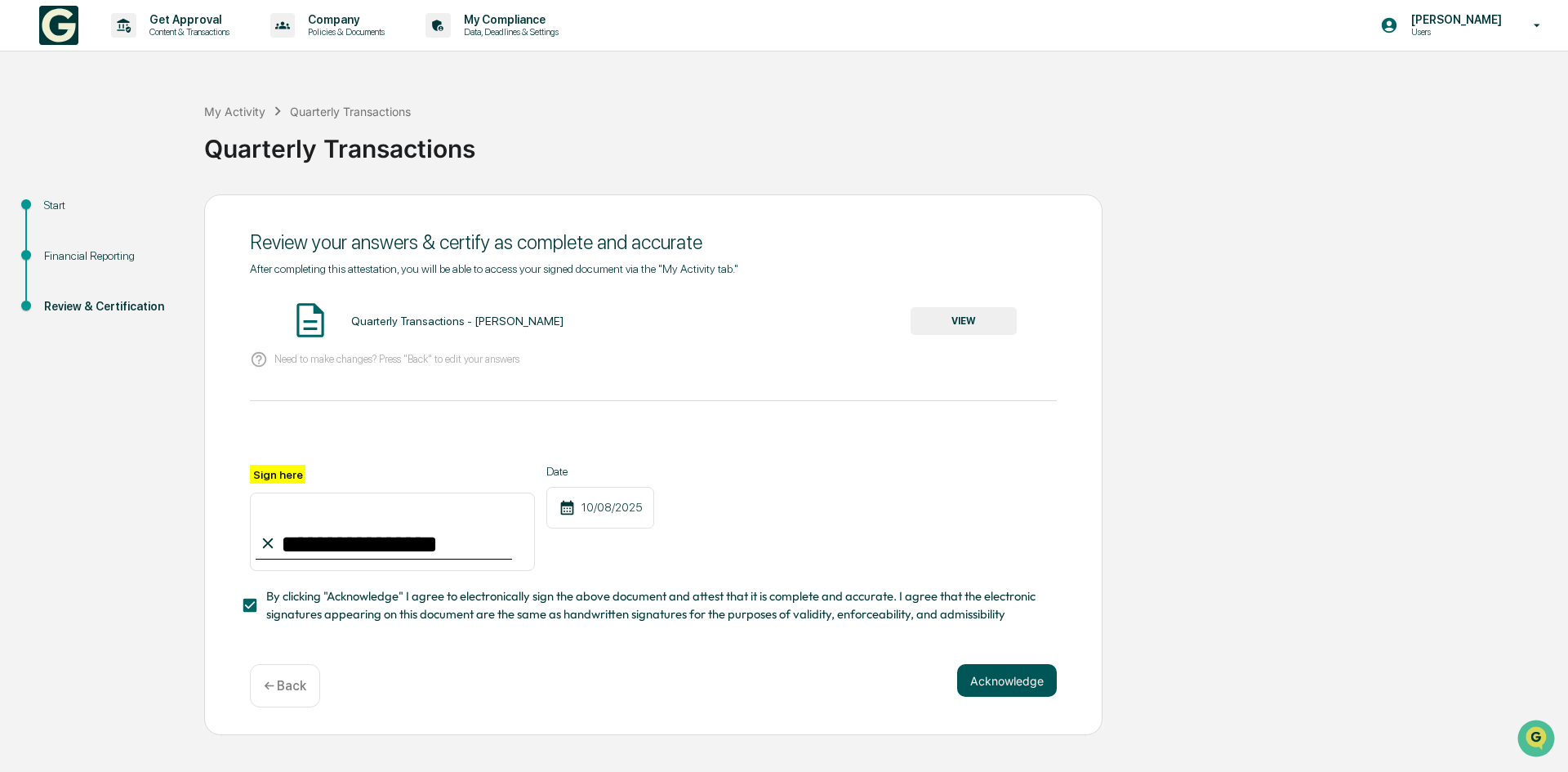
click at [1012, 684] on button "Acknowledge" at bounding box center [1006, 680] width 100 height 32
